Goal: Task Accomplishment & Management: Manage account settings

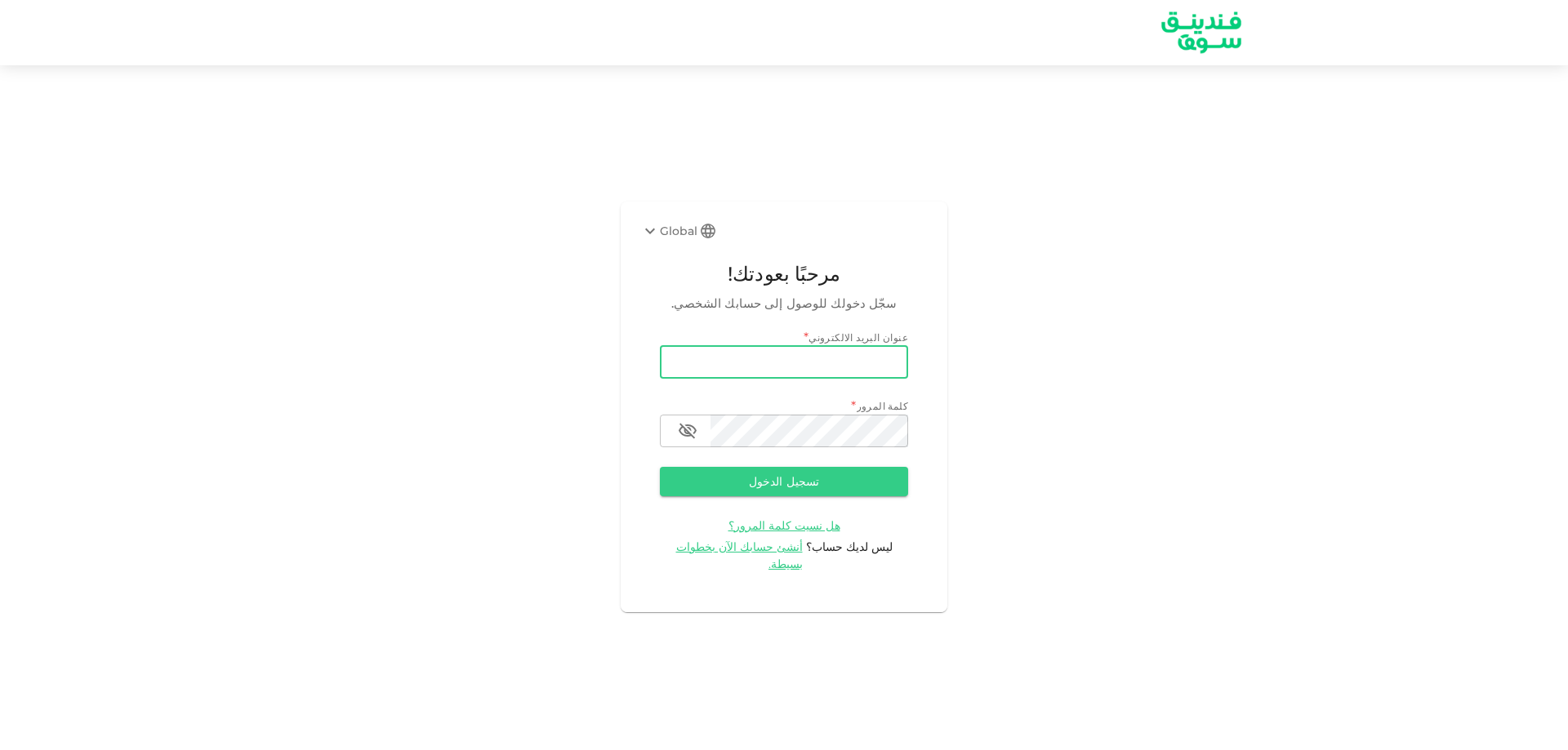
click at [699, 379] on input "email" at bounding box center [784, 363] width 248 height 33
type input "[EMAIL_ADDRESS][DOMAIN_NAME]"
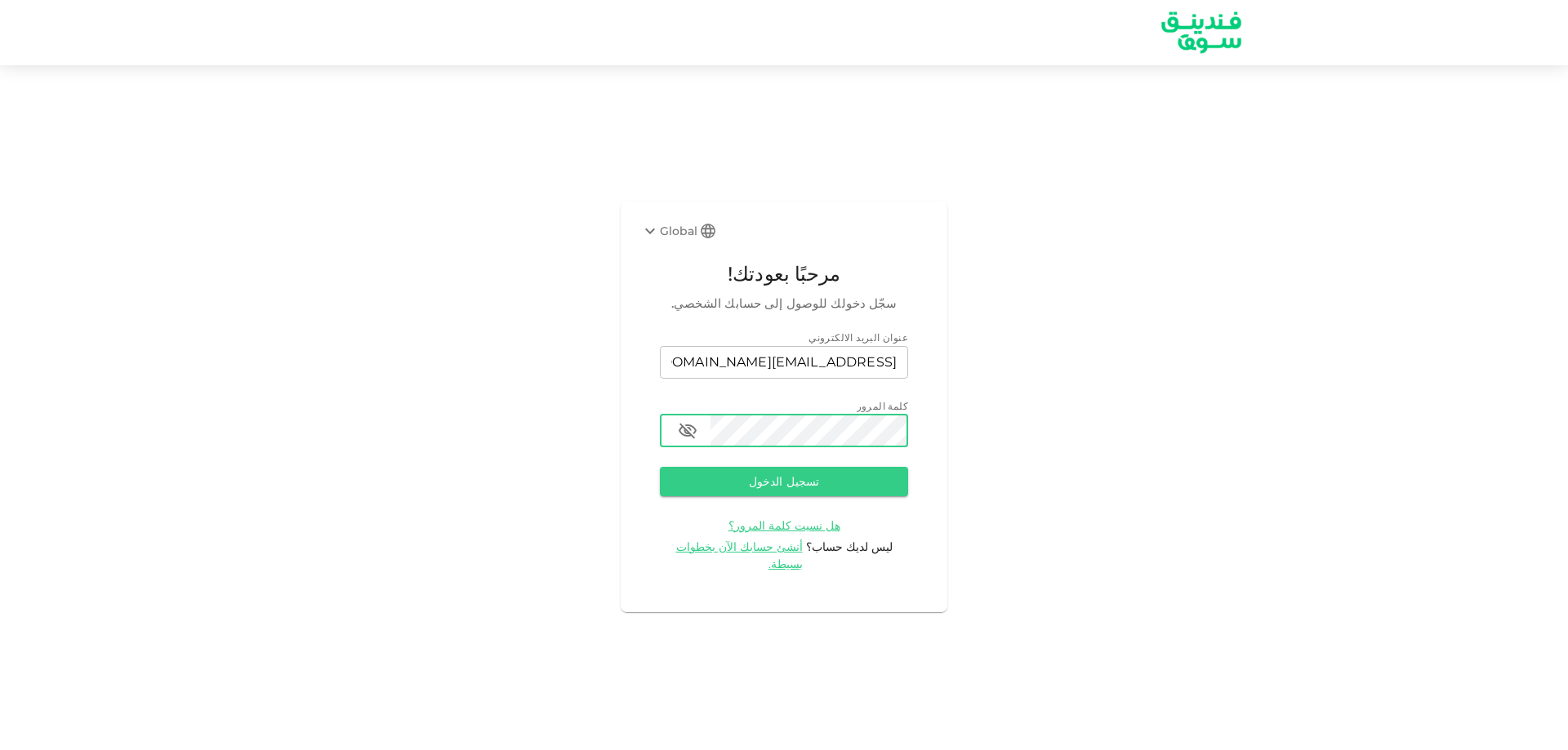
click at [660, 466] on button "تسجيل الدخول" at bounding box center [784, 481] width 248 height 29
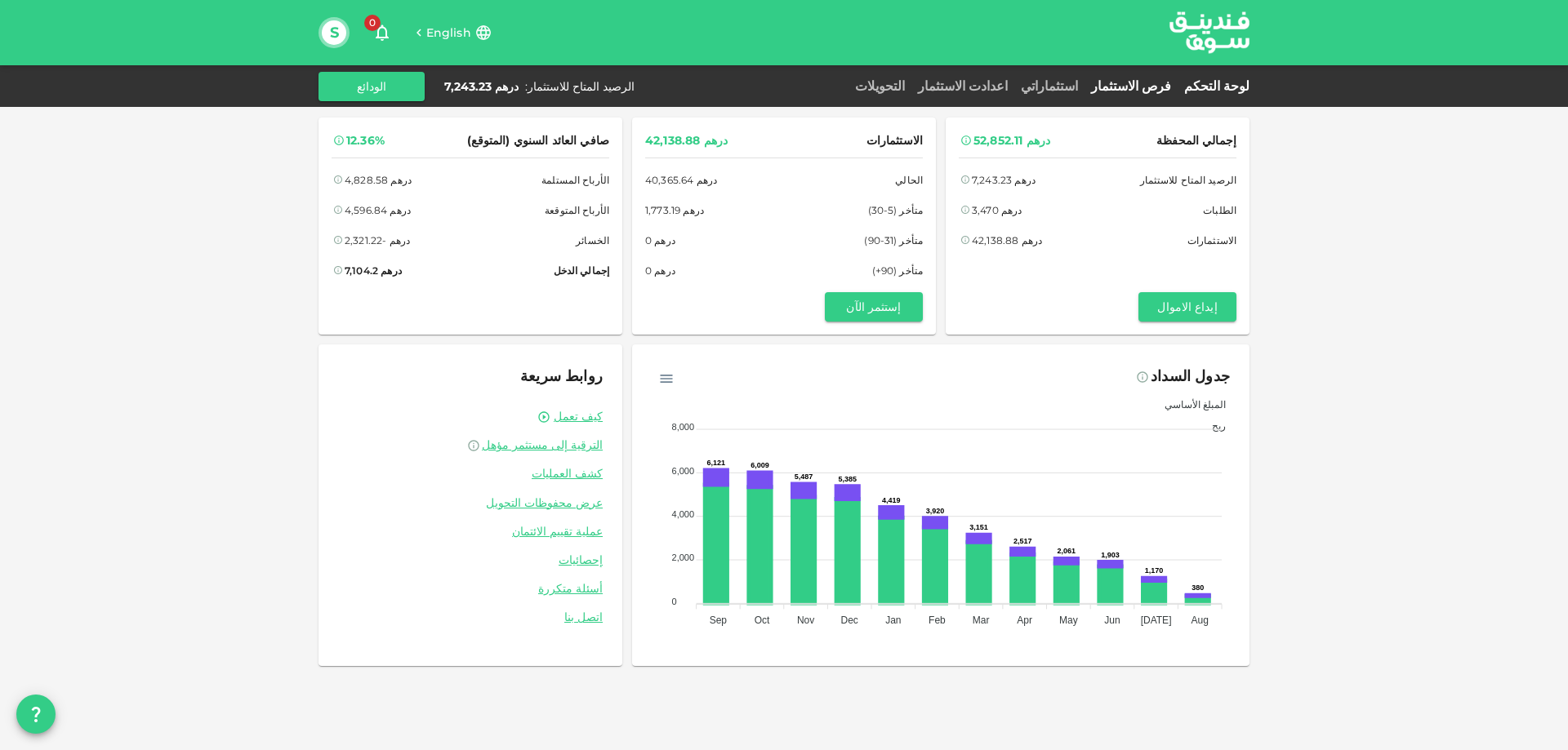
click at [1167, 83] on link "فرص الاستثمار" at bounding box center [1130, 86] width 93 height 15
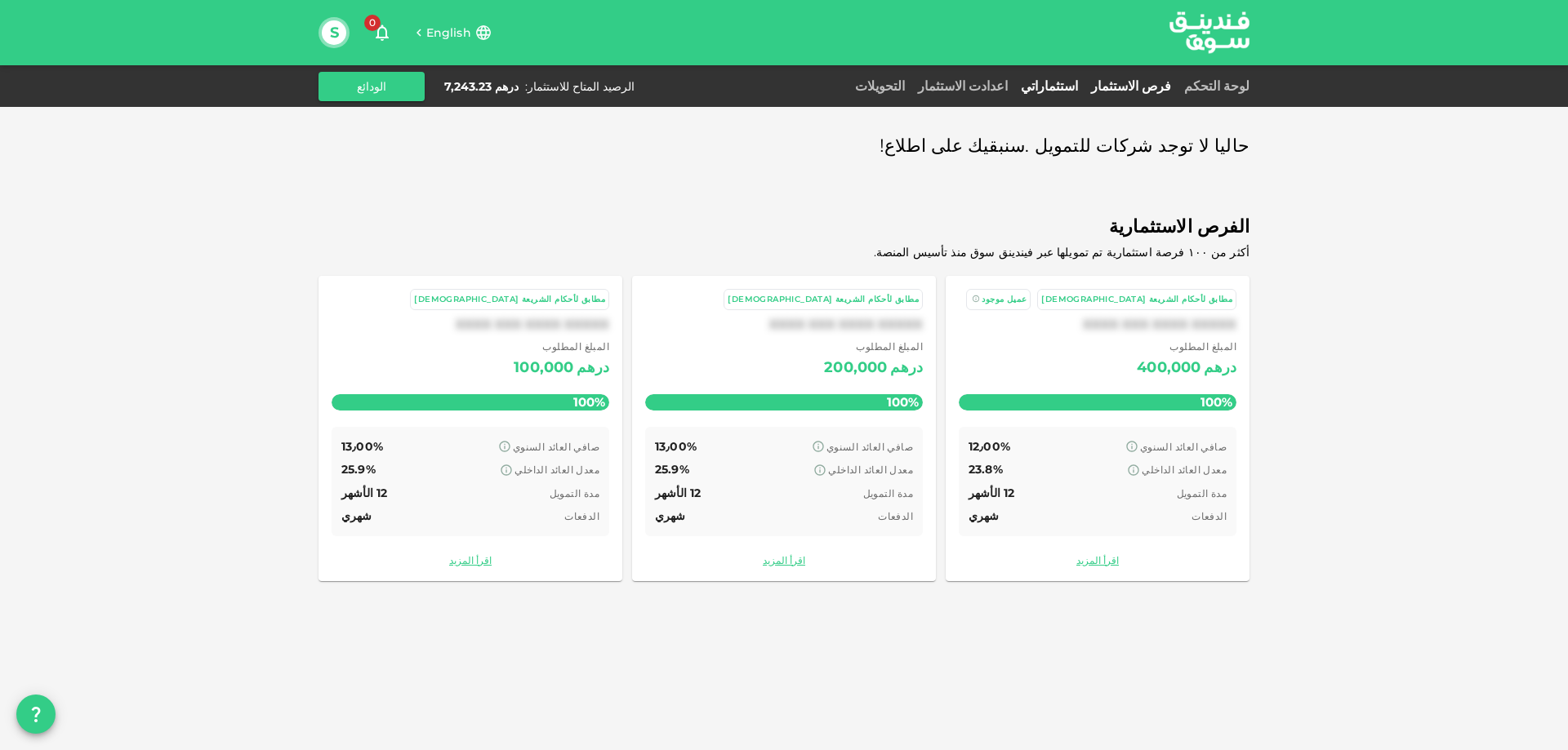
click at [1083, 84] on link "استثماراتي" at bounding box center [1050, 86] width 70 height 15
